Goal: Task Accomplishment & Management: Complete application form

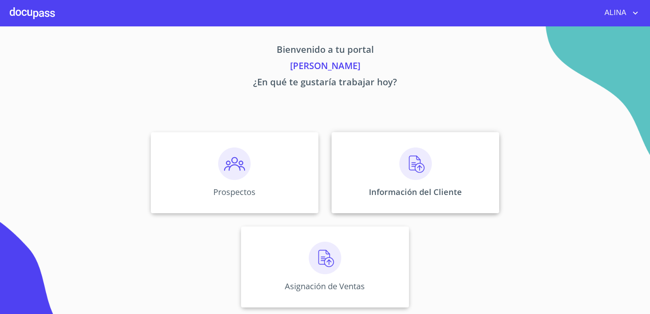
click at [368, 171] on div "Información del Cliente" at bounding box center [415, 172] width 168 height 81
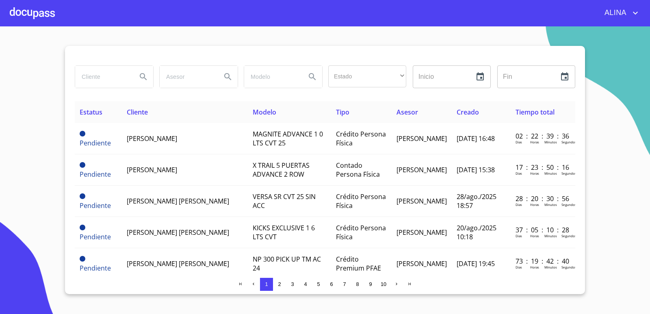
click at [115, 81] on input "search" at bounding box center [102, 77] width 55 height 22
drag, startPoint x: 113, startPoint y: 80, endPoint x: 51, endPoint y: 76, distance: 61.9
click at [51, 76] on section "[PERSON_NAME] Estado ​ ​ Inicio ​ Fin ​ Estatus Cliente Modelo Tipo Asesor Crea…" at bounding box center [325, 170] width 650 height 288
type input "[PERSON_NAME]"
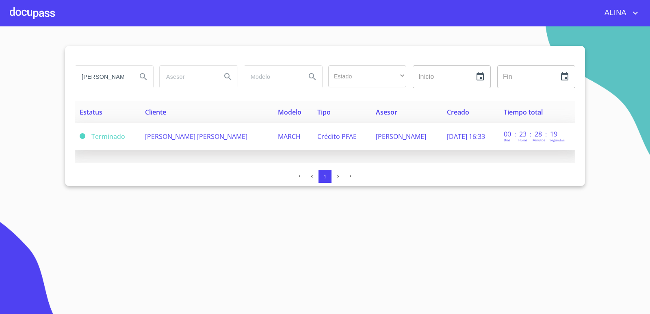
click at [173, 136] on span "[PERSON_NAME] [PERSON_NAME]" at bounding box center [196, 136] width 102 height 9
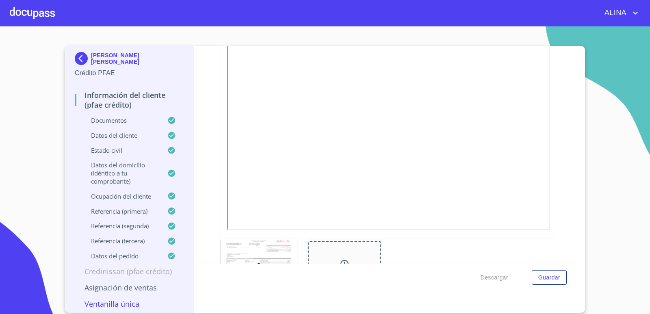
scroll to position [528, 0]
click at [553, 277] on span "Guardar" at bounding box center [549, 277] width 22 height 10
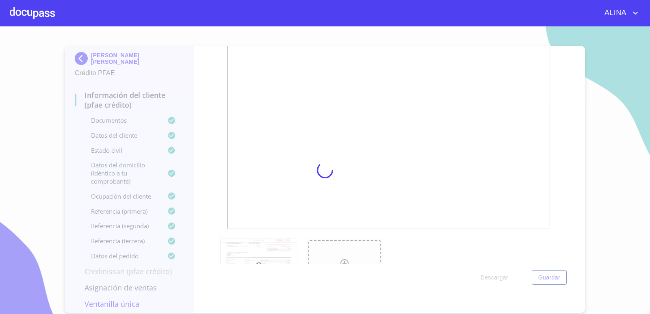
click at [557, 160] on div at bounding box center [325, 170] width 650 height 288
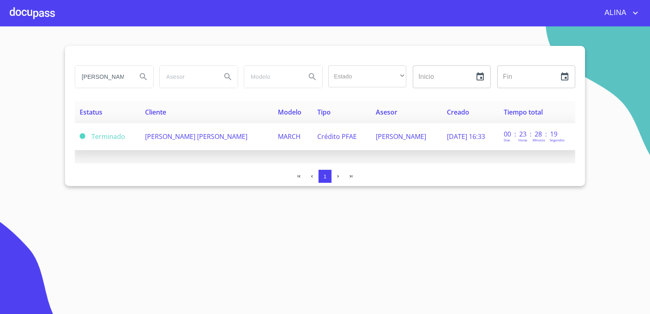
click at [177, 141] on td "[PERSON_NAME] [PERSON_NAME]" at bounding box center [206, 136] width 133 height 27
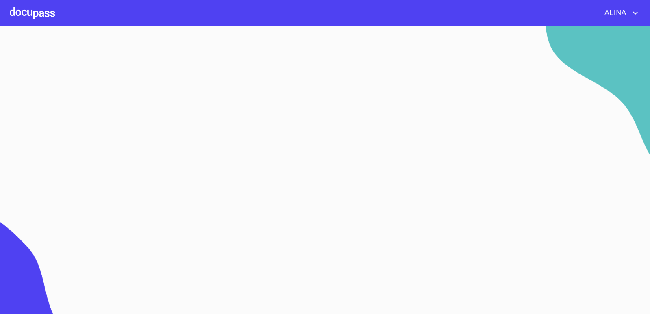
click at [177, 141] on section at bounding box center [325, 170] width 650 height 288
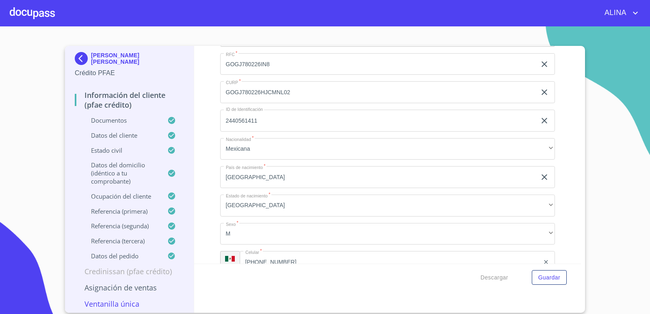
scroll to position [2761, 0]
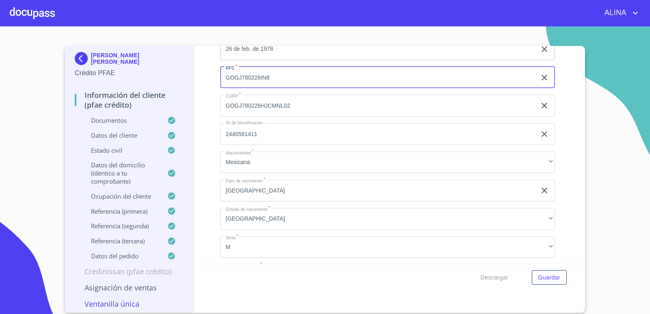
drag, startPoint x: 224, startPoint y: 77, endPoint x: 270, endPoint y: 79, distance: 46.7
click at [270, 79] on input "GOGJ780226IN8" at bounding box center [378, 78] width 316 height 22
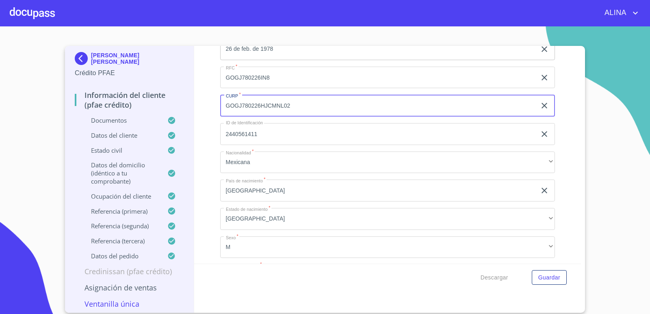
drag, startPoint x: 292, startPoint y: 104, endPoint x: 225, endPoint y: 107, distance: 67.1
click at [225, 107] on input "GOGJ780226HJCMNL02" at bounding box center [378, 106] width 316 height 22
copy div "[PERSON_NAME] [PERSON_NAME]"
drag, startPoint x: 179, startPoint y: 61, endPoint x: 66, endPoint y: 36, distance: 115.6
click at [90, 63] on div "[PERSON_NAME] [PERSON_NAME] Crédito PFAE Información del cliente (PFAE crédito)…" at bounding box center [129, 179] width 129 height 267
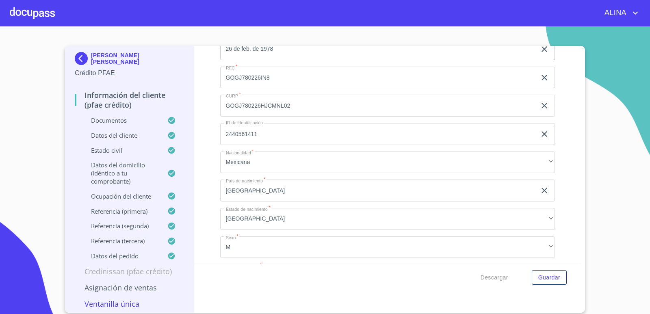
click at [45, 17] on div at bounding box center [32, 13] width 45 height 26
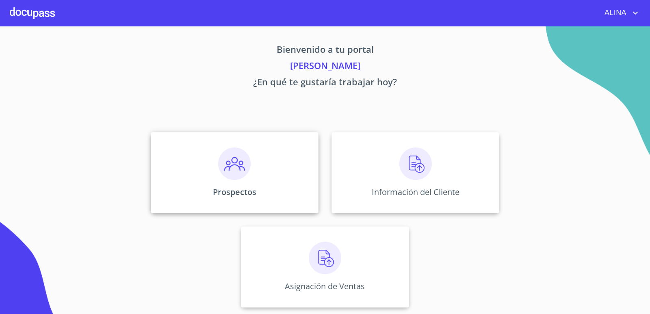
click at [207, 169] on div "Prospectos" at bounding box center [235, 172] width 168 height 81
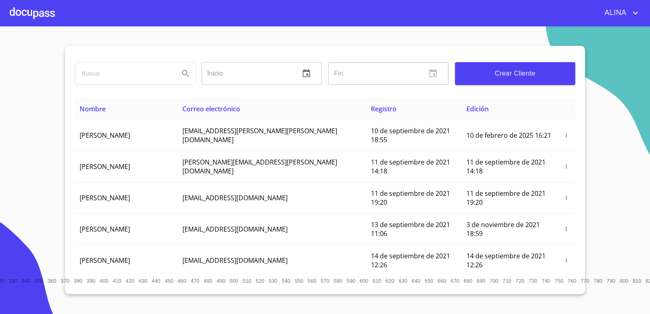
click at [108, 76] on input "search" at bounding box center [123, 74] width 97 height 22
paste input "[PERSON_NAME] [PERSON_NAME]"
type input "[PERSON_NAME] [PERSON_NAME]"
click at [188, 73] on icon "Search" at bounding box center [186, 74] width 10 height 10
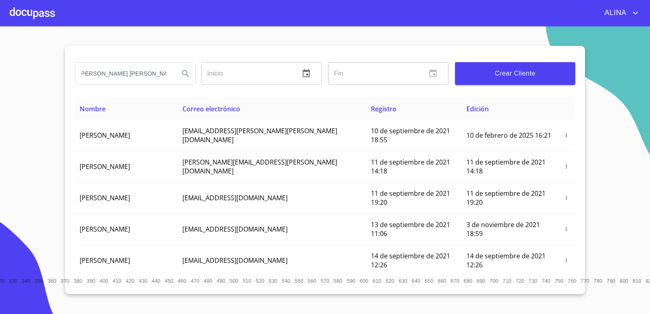
scroll to position [0, 0]
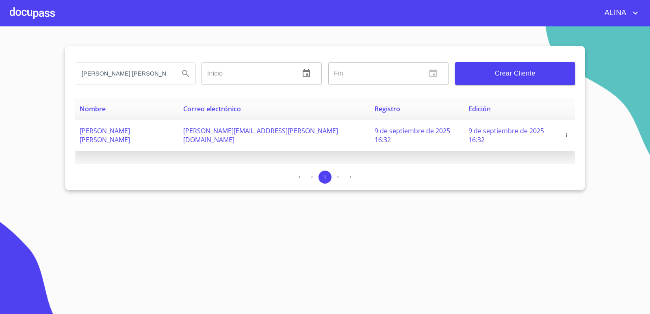
click at [130, 128] on span "[PERSON_NAME] [PERSON_NAME]" at bounding box center [105, 135] width 50 height 18
copy span "[PERSON_NAME] [PERSON_NAME]"
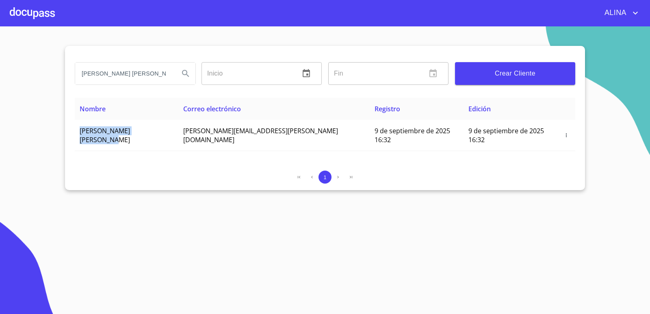
drag, startPoint x: 78, startPoint y: 133, endPoint x: 119, endPoint y: 110, distance: 47.3
click at [140, 121] on td "[PERSON_NAME] [PERSON_NAME]" at bounding box center [127, 135] width 104 height 31
click at [41, 9] on div at bounding box center [32, 13] width 45 height 26
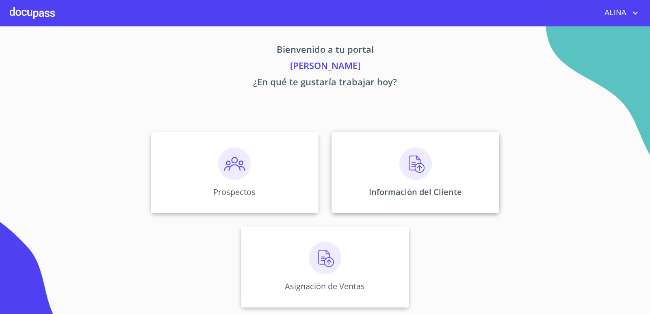
click at [365, 160] on div "Información del Cliente" at bounding box center [415, 172] width 168 height 81
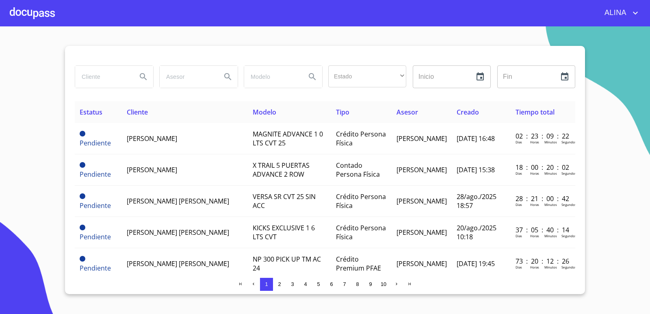
click at [114, 78] on input "search" at bounding box center [102, 77] width 55 height 22
type input "j"
type input "[PERSON_NAME]"
click at [145, 71] on button "Search" at bounding box center [143, 76] width 19 height 19
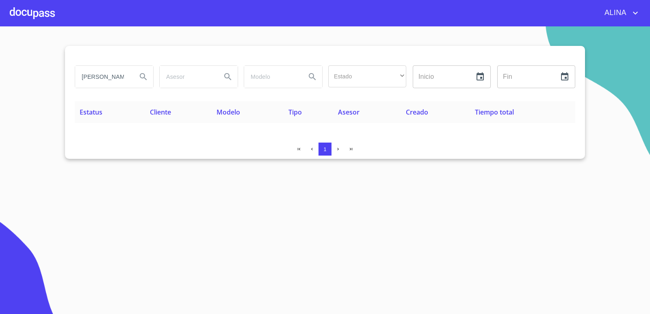
drag, startPoint x: 128, startPoint y: 76, endPoint x: 50, endPoint y: 76, distance: 78.0
click at [50, 76] on section "[PERSON_NAME] Estado ​ ​ Inicio ​ Fin ​ Estatus Cliente Modelo Tipo Asesor Crea…" at bounding box center [325, 170] width 650 height 288
click at [35, 13] on div at bounding box center [32, 13] width 45 height 26
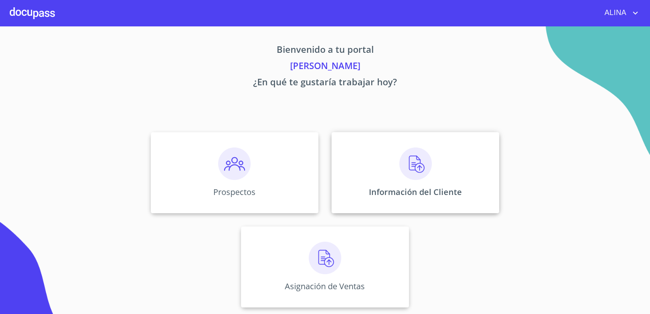
click at [366, 174] on div "Información del Cliente" at bounding box center [415, 172] width 168 height 81
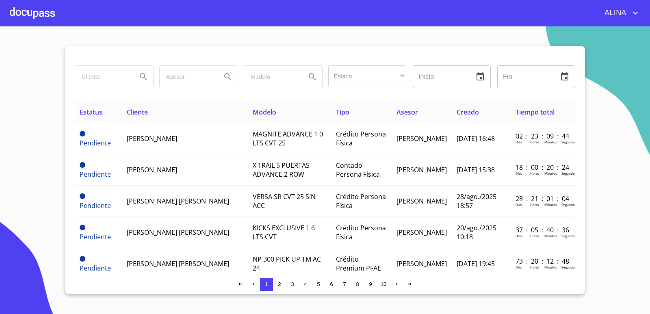
click at [102, 73] on input "search" at bounding box center [102, 77] width 55 height 22
type input "j"
type input "[PERSON_NAME]"
click at [144, 77] on icon "Search" at bounding box center [143, 77] width 10 height 10
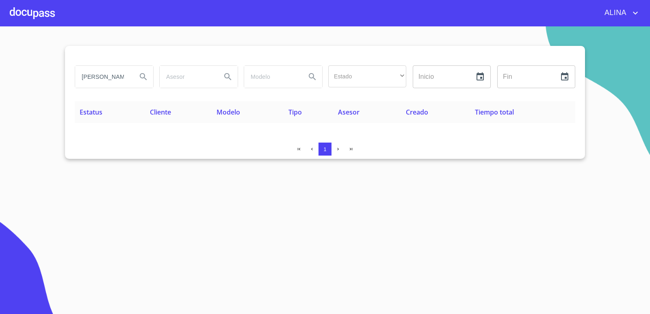
click at [42, 4] on div at bounding box center [32, 13] width 45 height 26
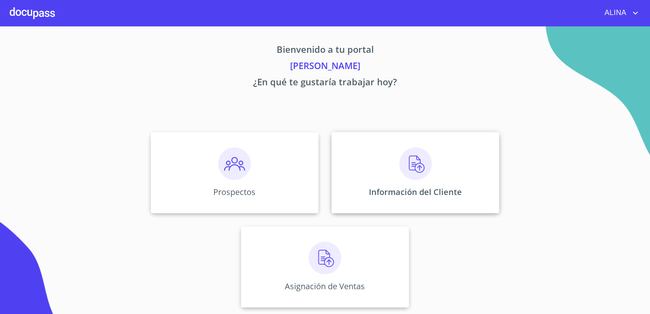
click at [384, 161] on div "Información del Cliente" at bounding box center [415, 172] width 168 height 81
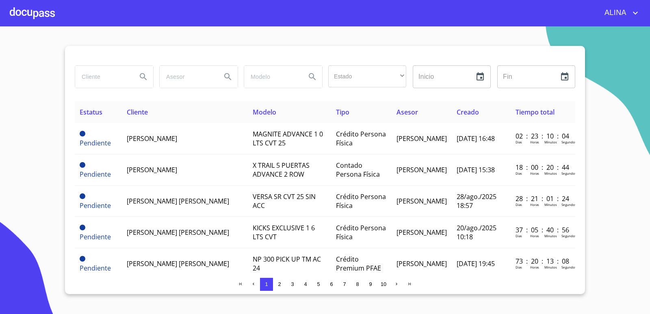
click at [98, 82] on input "search" at bounding box center [102, 77] width 55 height 22
type input "[PERSON_NAME]"
click at [141, 78] on icon "Search" at bounding box center [143, 76] width 7 height 7
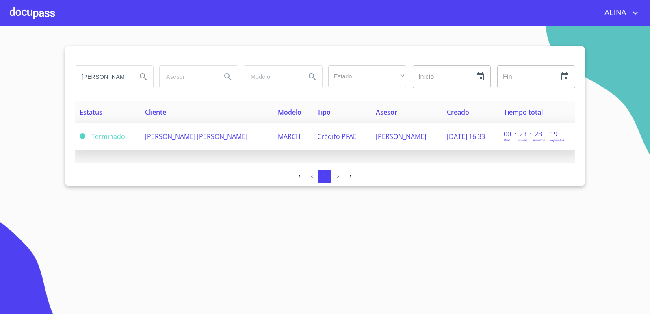
click at [171, 141] on span "[PERSON_NAME] [PERSON_NAME]" at bounding box center [196, 136] width 102 height 9
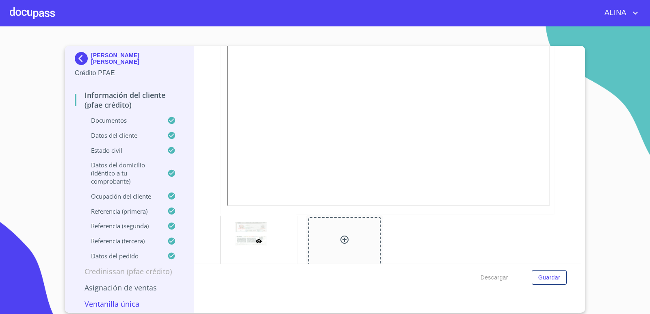
scroll to position [203, 0]
